Goal: Book appointment/travel/reservation

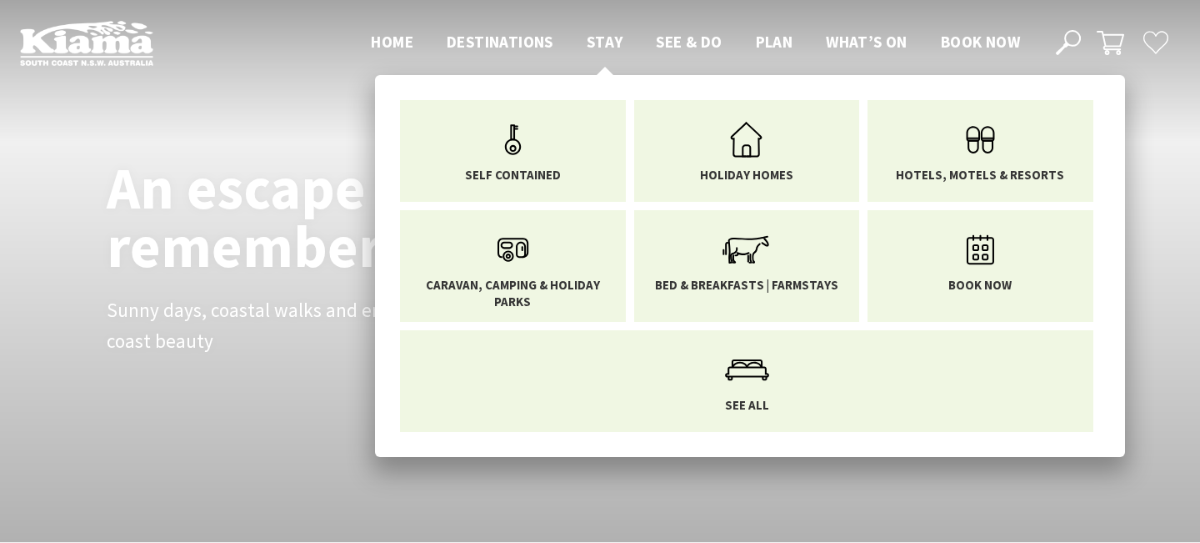
scroll to position [274, 1188]
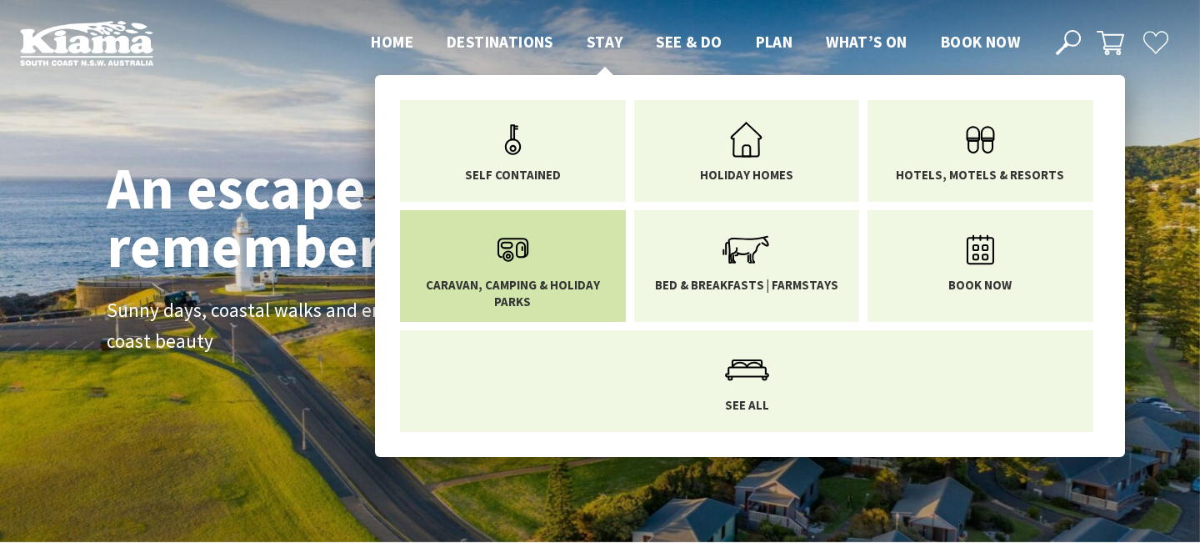
click at [549, 242] on link "Caravan, Camping & Holiday Parks" at bounding box center [513, 266] width 201 height 87
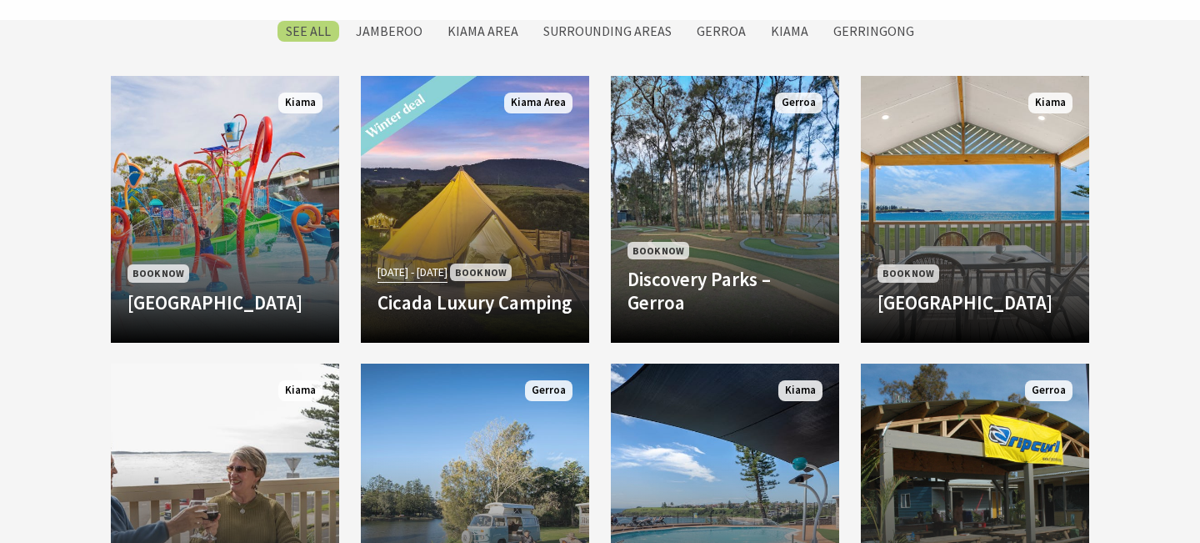
scroll to position [1372, 0]
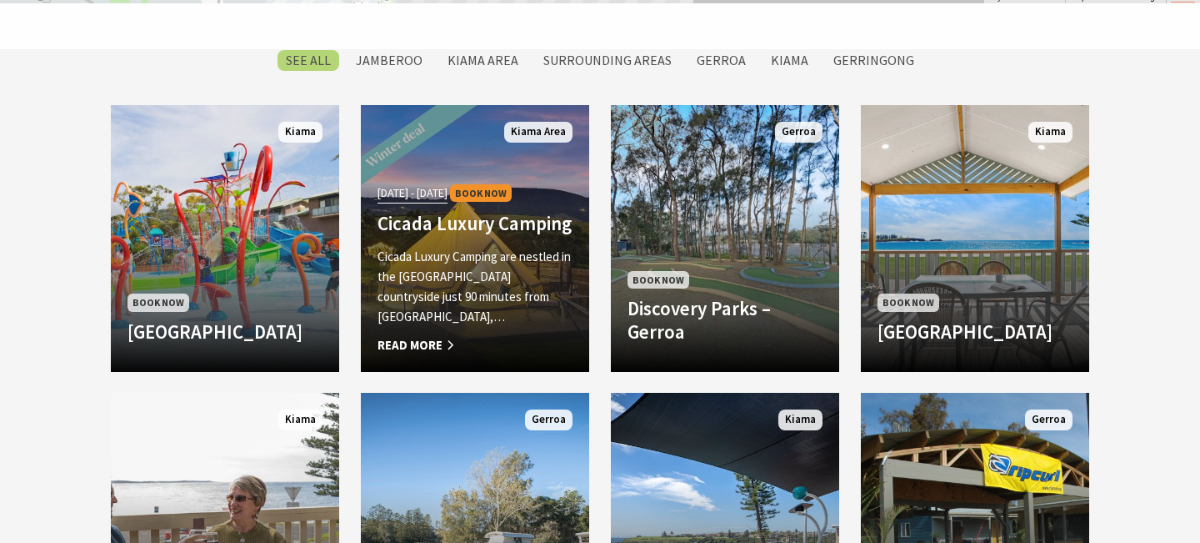
click at [423, 203] on span "01 Jun 25 - 31 Aug 25" at bounding box center [413, 192] width 70 height 19
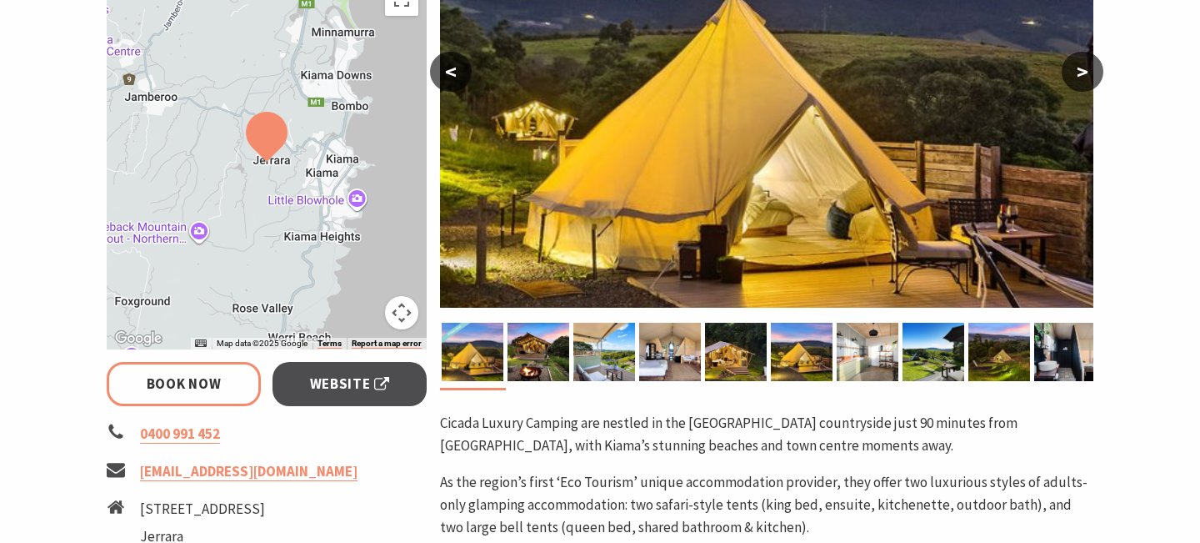
scroll to position [436, 0]
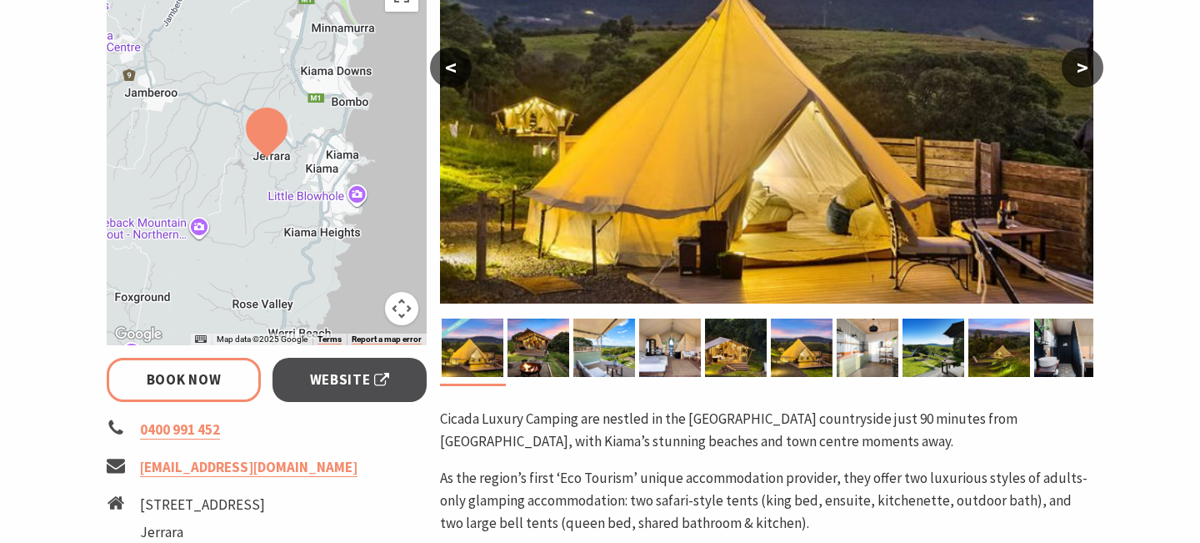
select select "3"
select select "2"
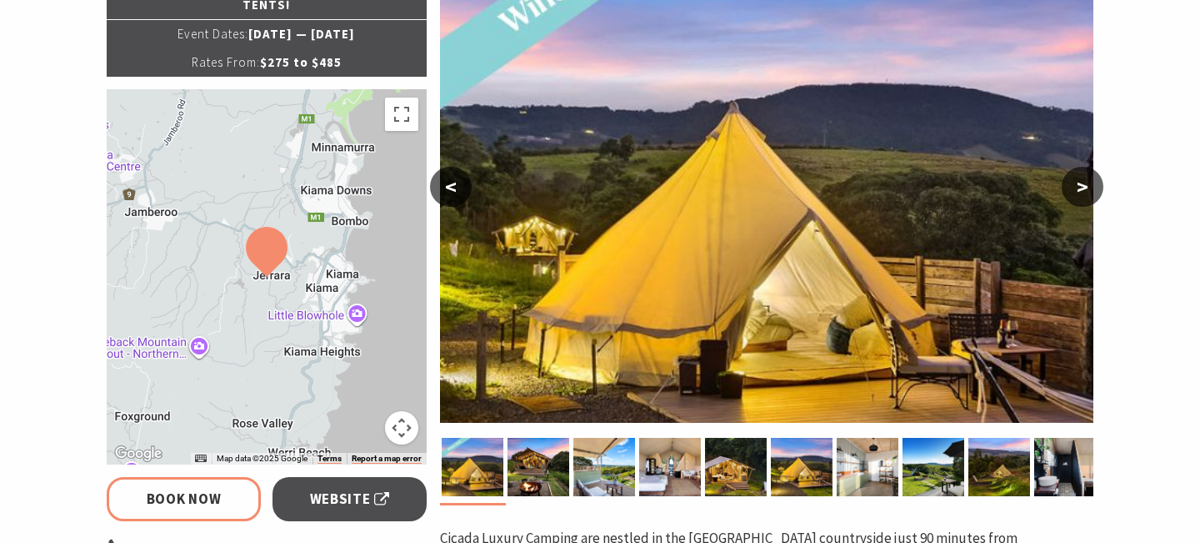
scroll to position [302, 0]
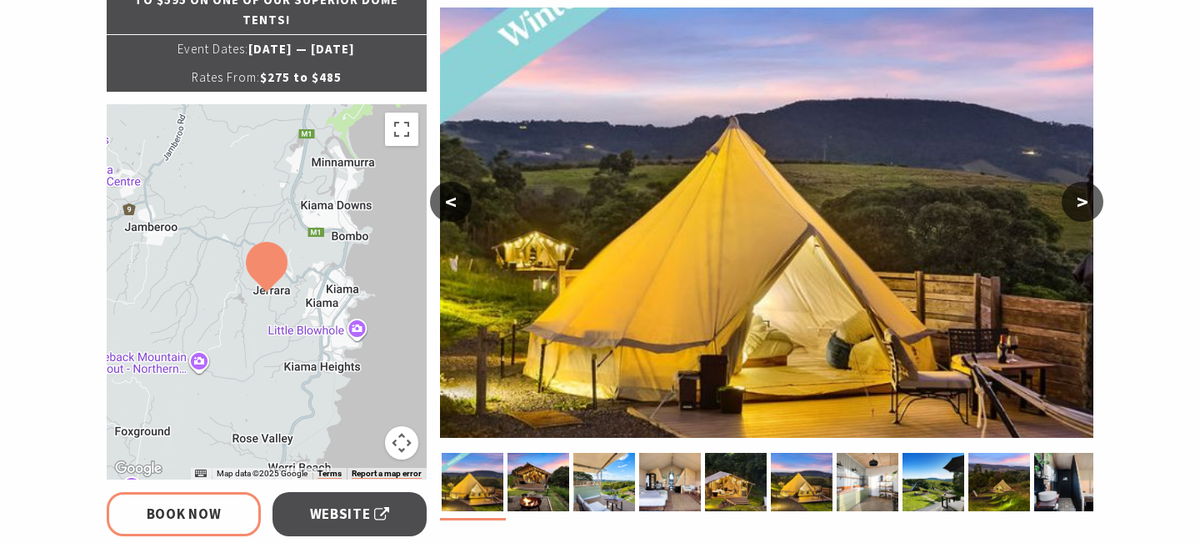
click at [1089, 189] on button ">" at bounding box center [1083, 202] width 42 height 40
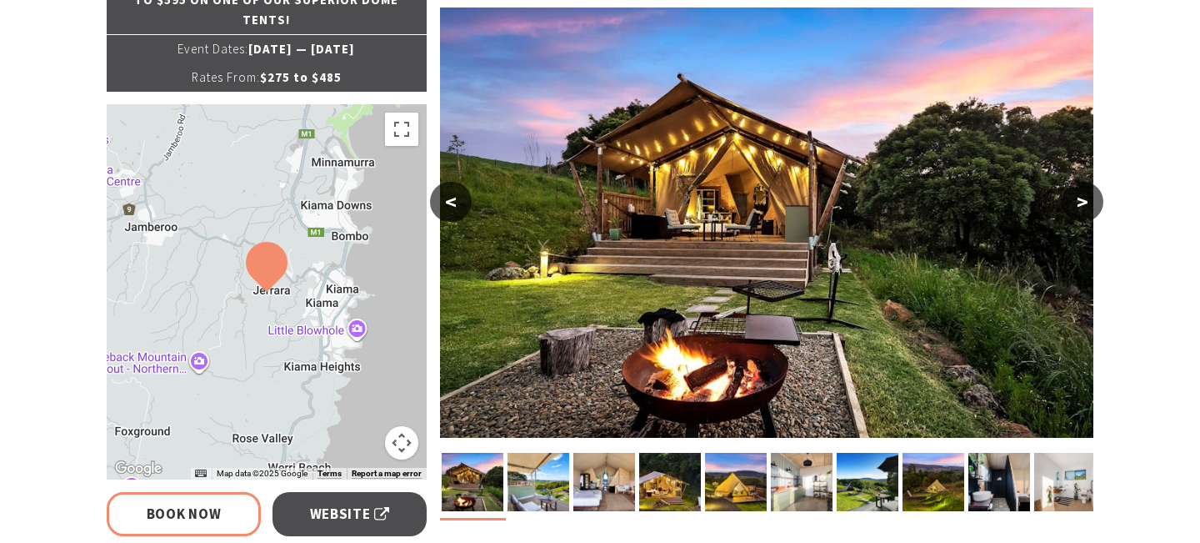
click at [1089, 191] on button ">" at bounding box center [1083, 202] width 42 height 40
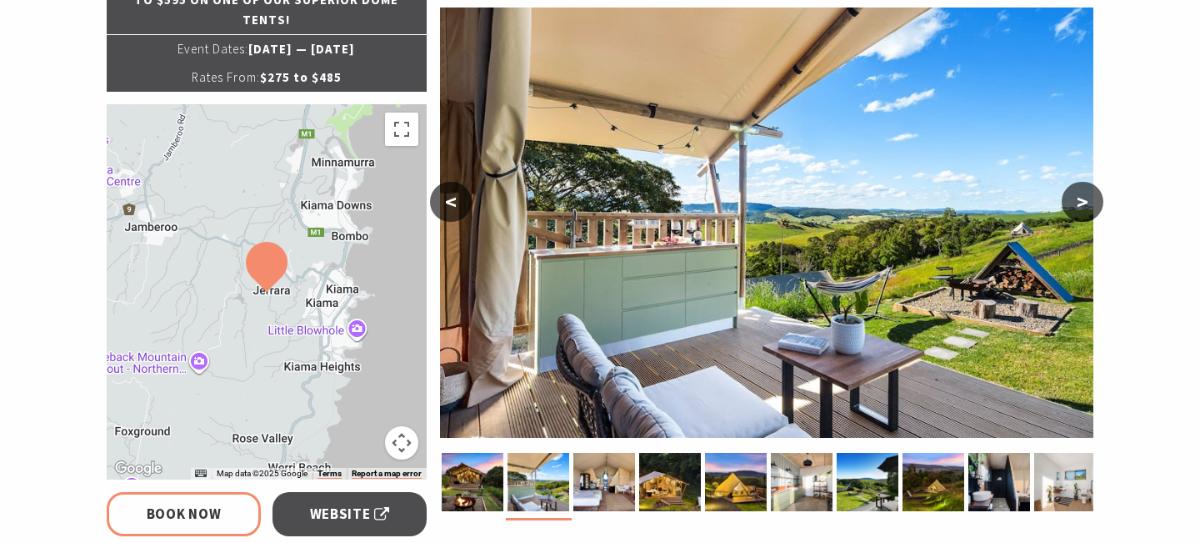
click at [1089, 191] on button ">" at bounding box center [1083, 202] width 42 height 40
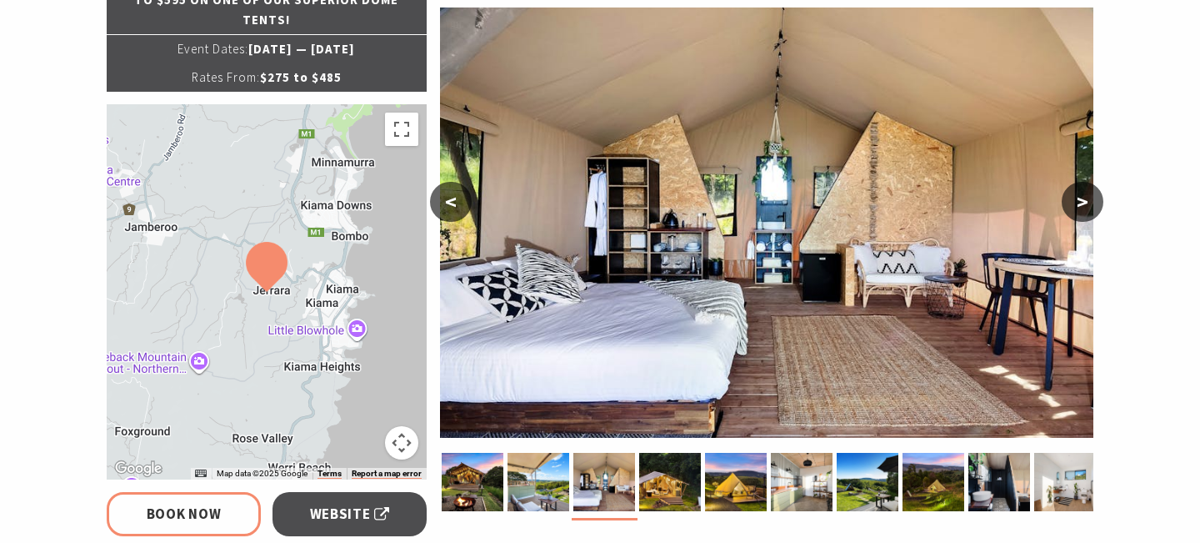
click at [1089, 192] on button ">" at bounding box center [1083, 202] width 42 height 40
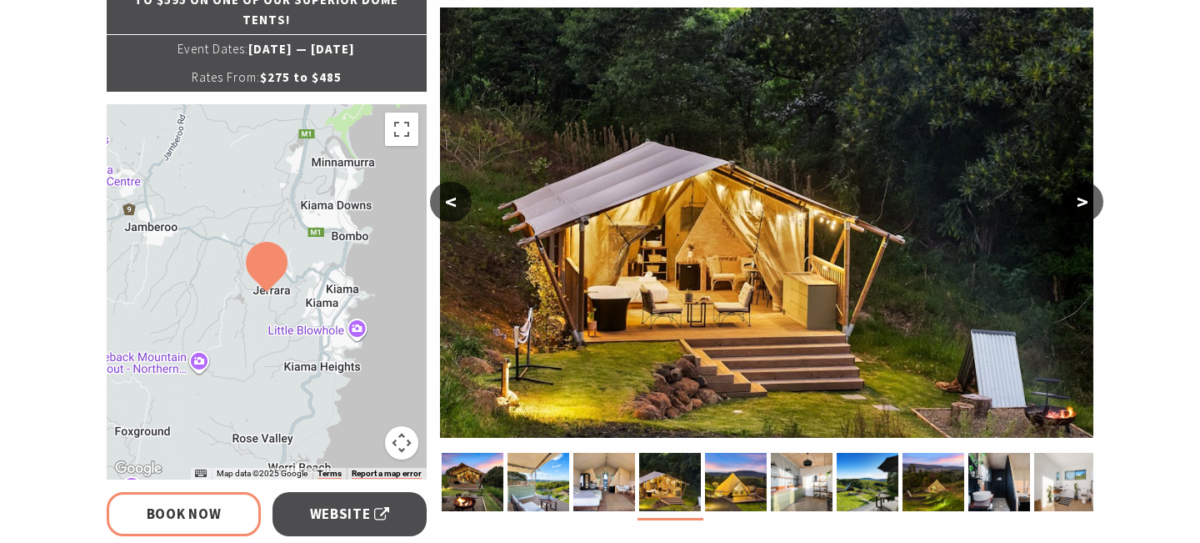
click at [1089, 192] on button ">" at bounding box center [1083, 202] width 42 height 40
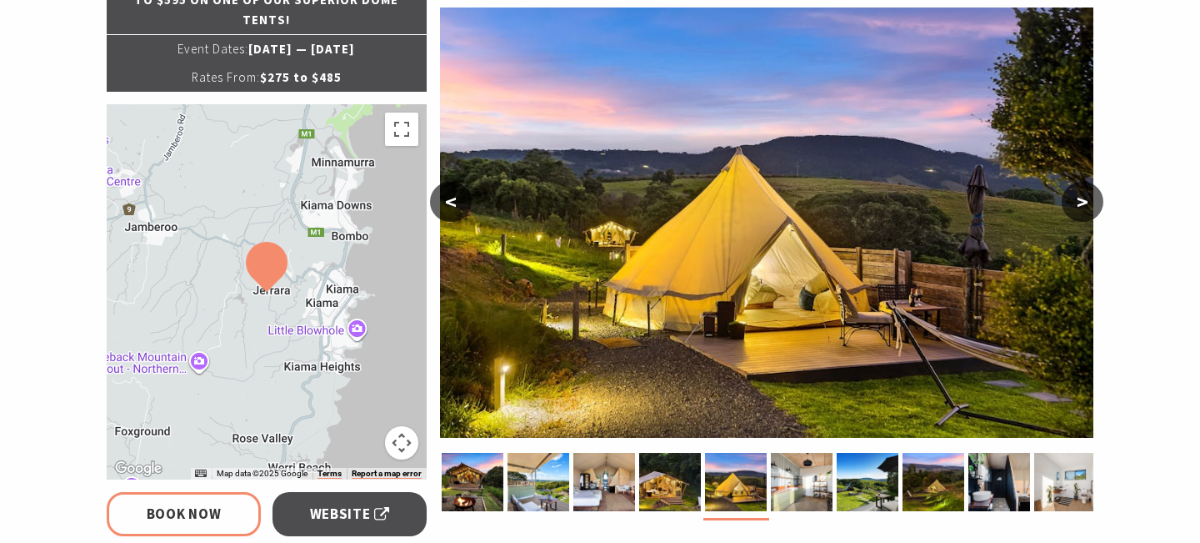
click at [1089, 192] on button ">" at bounding box center [1083, 202] width 42 height 40
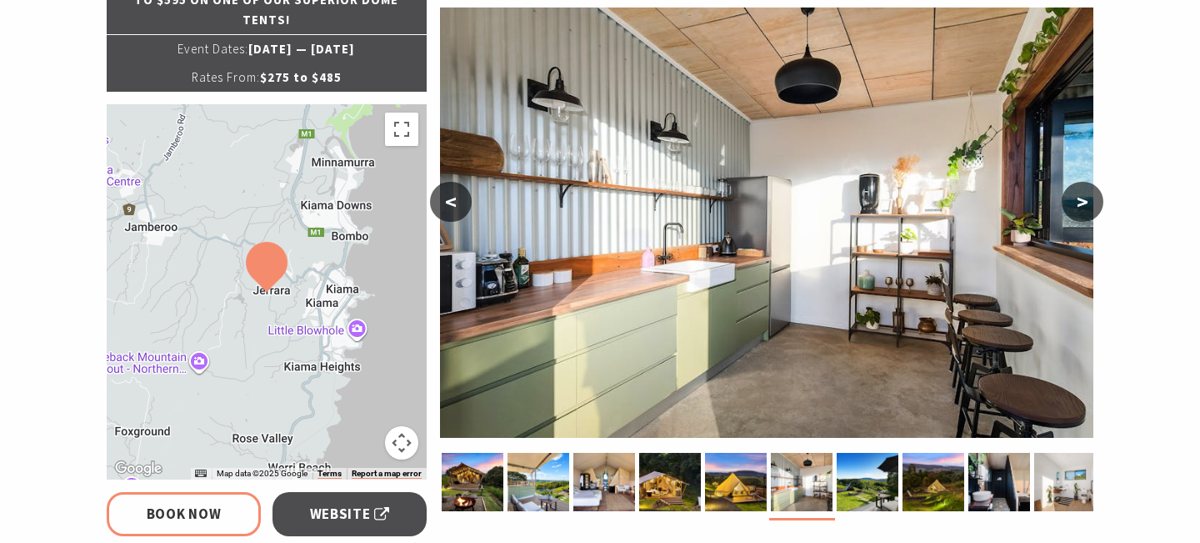
click at [1090, 192] on button ">" at bounding box center [1083, 202] width 42 height 40
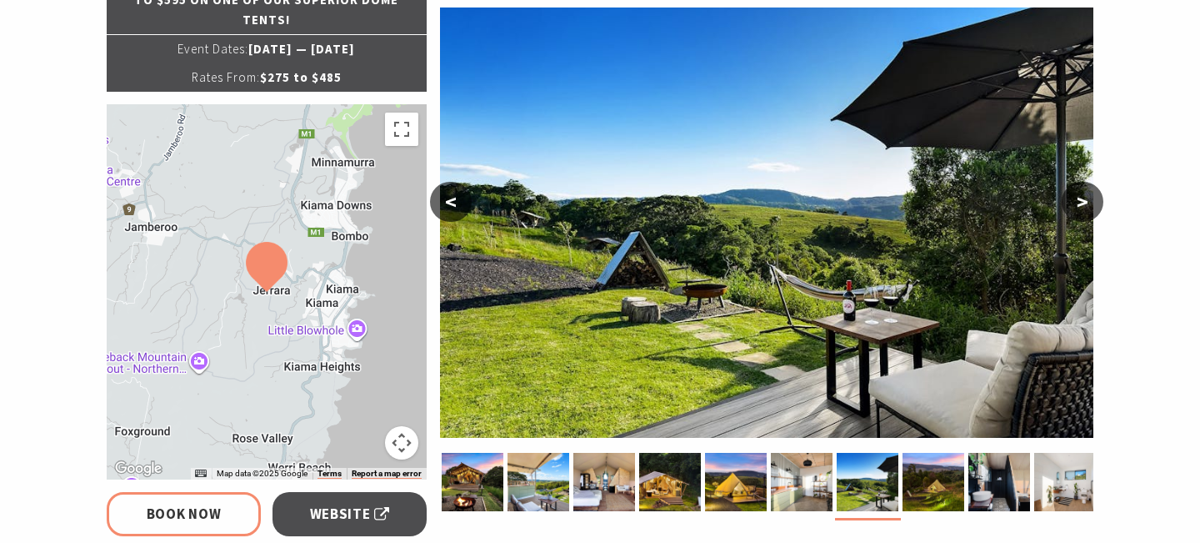
click at [1090, 193] on button ">" at bounding box center [1083, 202] width 42 height 40
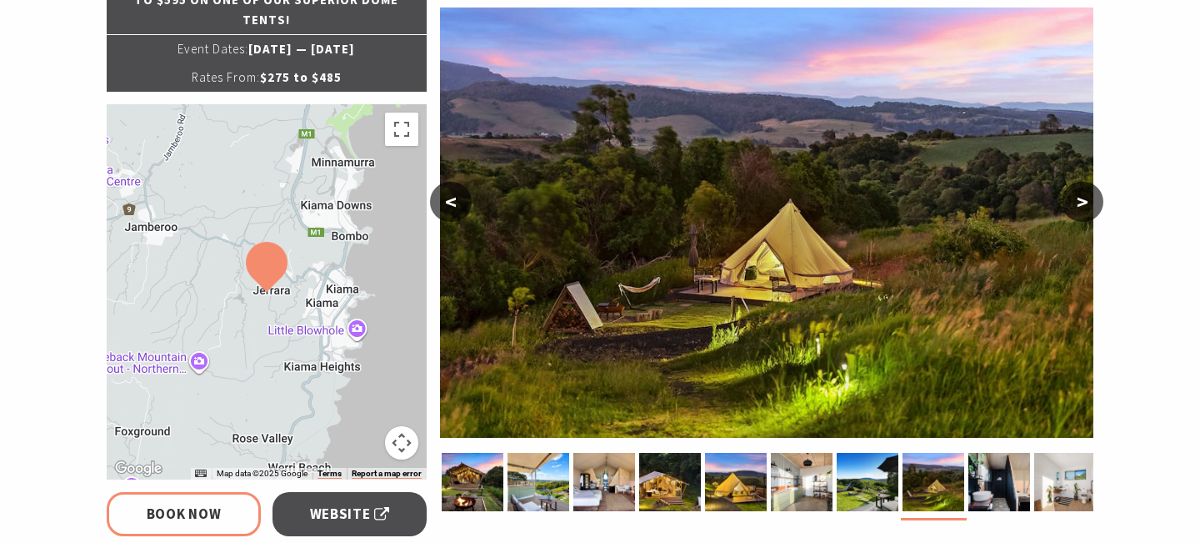
click at [1091, 194] on button ">" at bounding box center [1083, 202] width 42 height 40
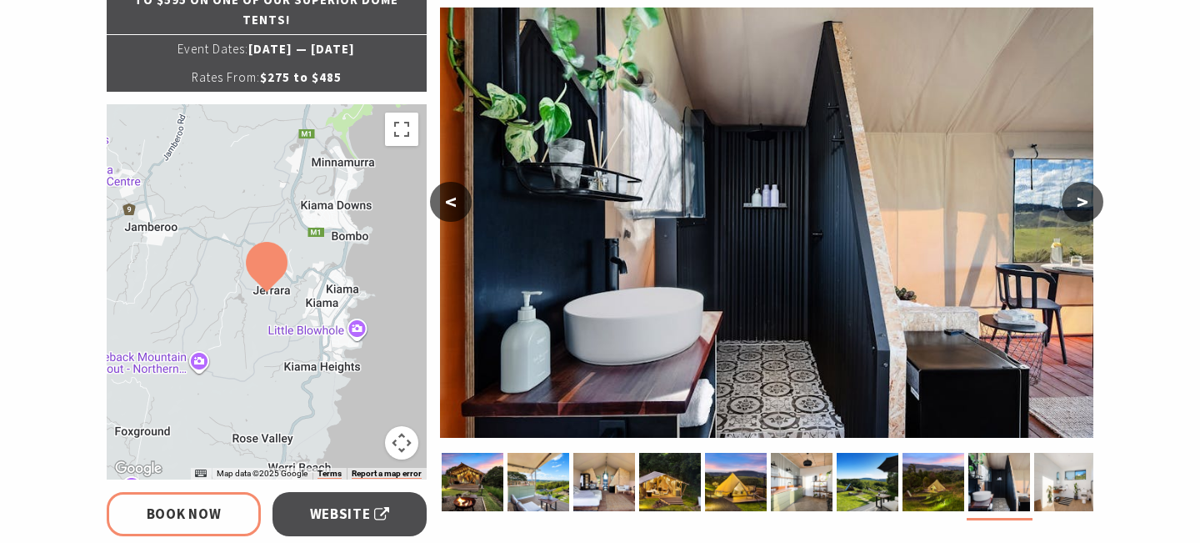
click at [1091, 194] on button ">" at bounding box center [1083, 202] width 42 height 40
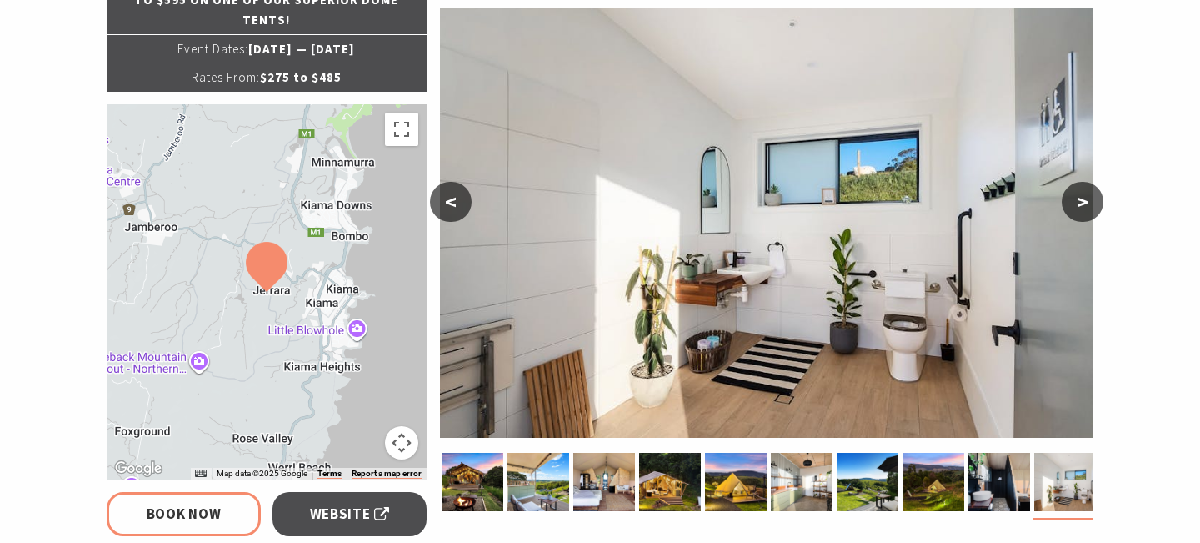
click at [1091, 194] on button ">" at bounding box center [1083, 202] width 42 height 40
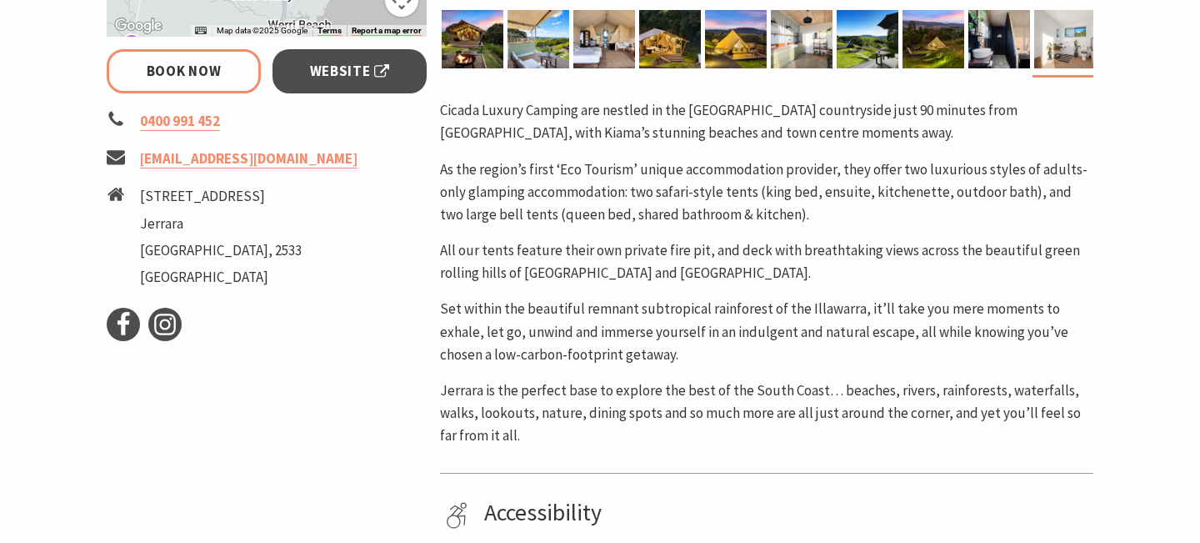
scroll to position [751, 0]
